Goal: Information Seeking & Learning: Compare options

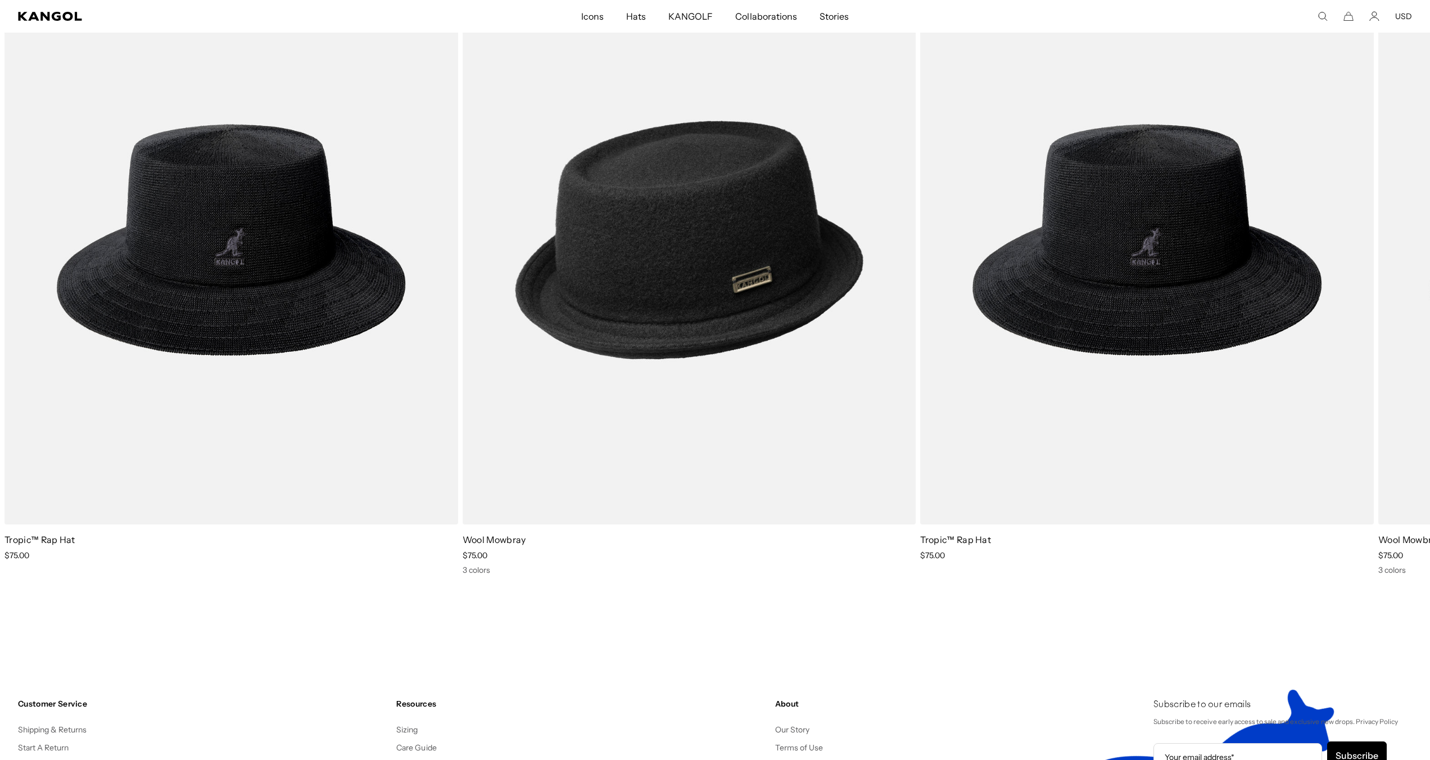
scroll to position [0, 232]
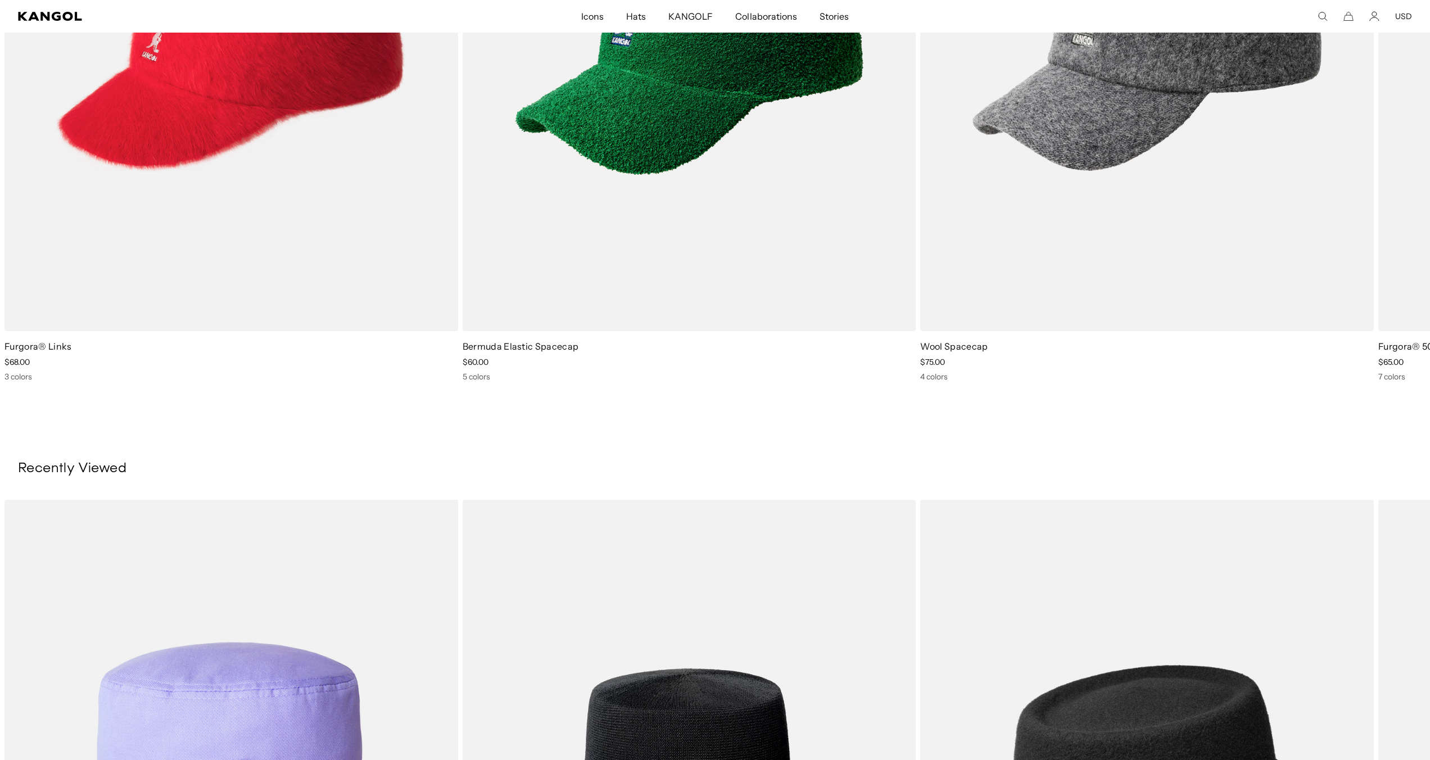
scroll to position [0, 232]
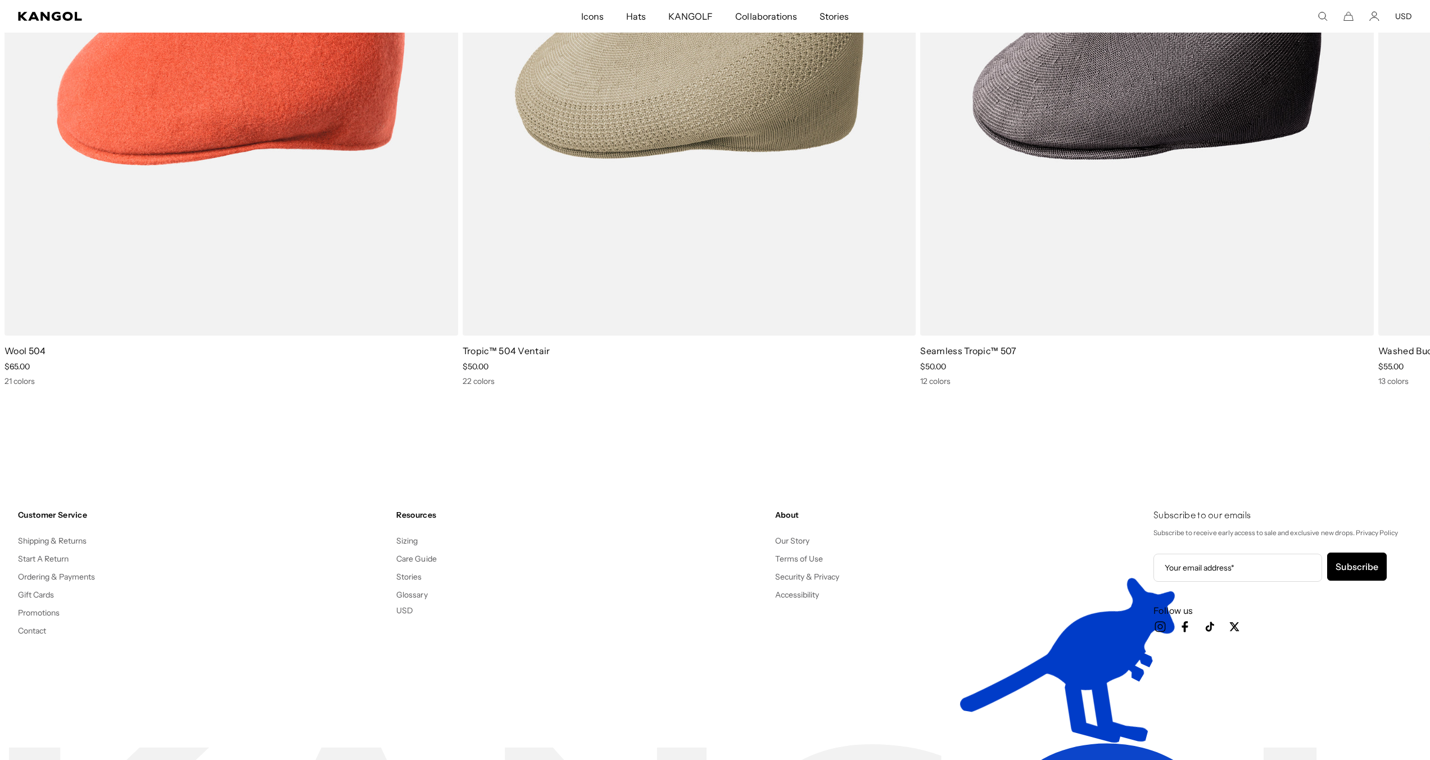
scroll to position [0, 232]
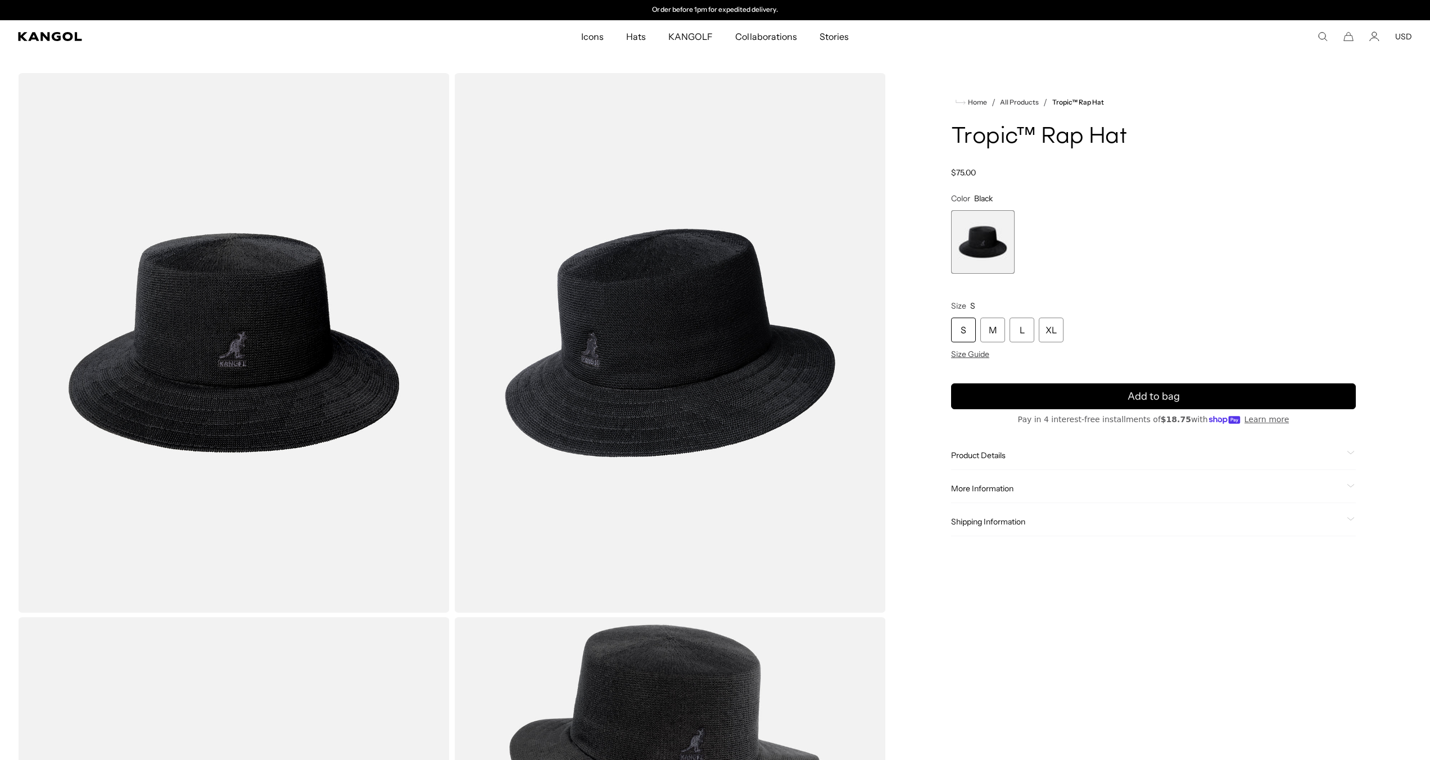
scroll to position [760, 0]
